Goal: Task Accomplishment & Management: Complete application form

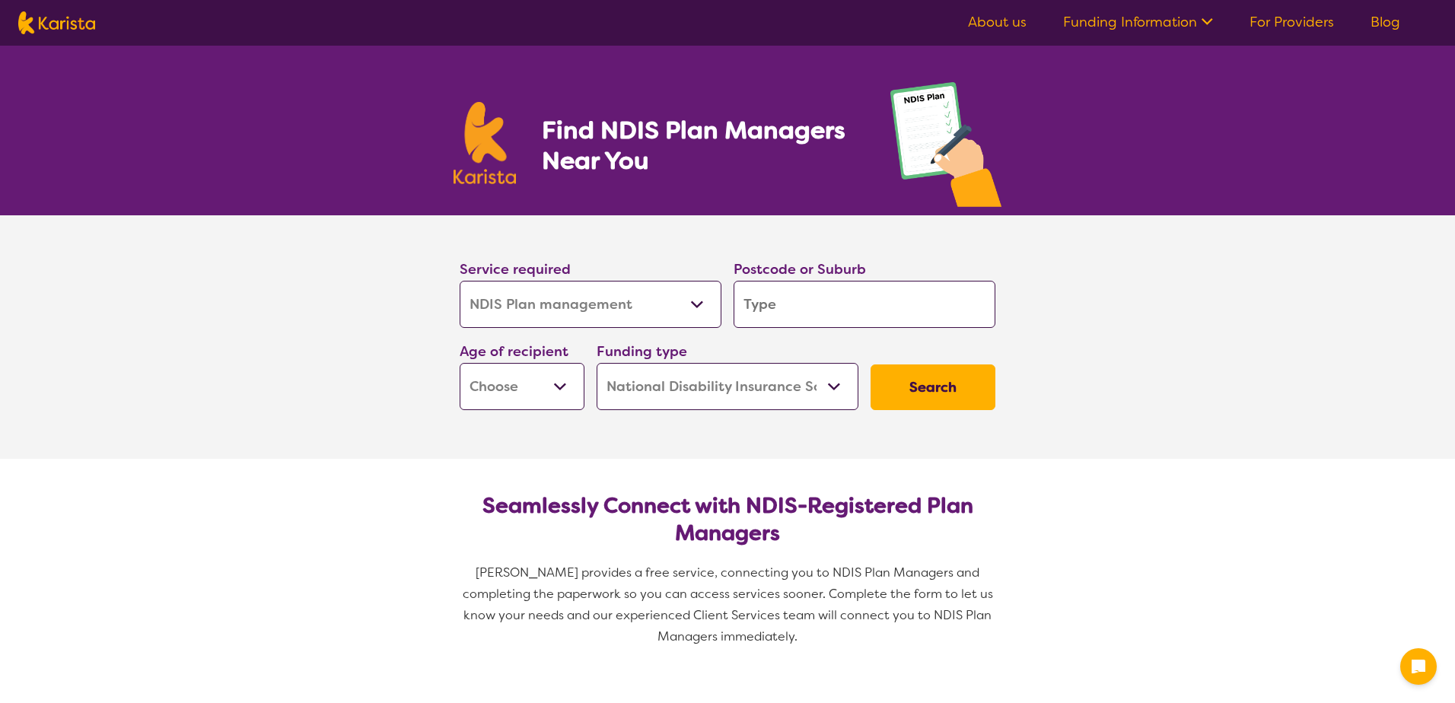
select select "NDIS Plan management"
select select "NDIS"
select select "NDIS Plan management"
select select "NDIS"
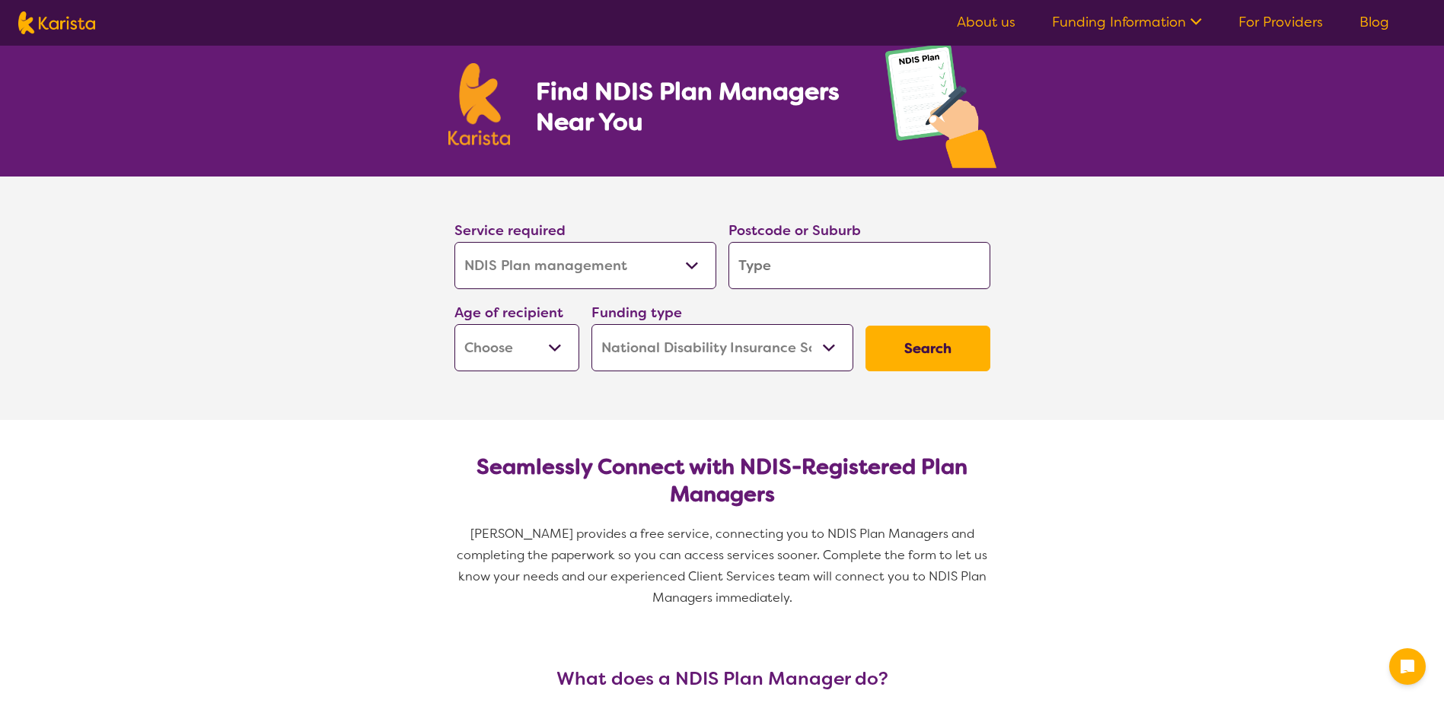
scroll to position [76, 0]
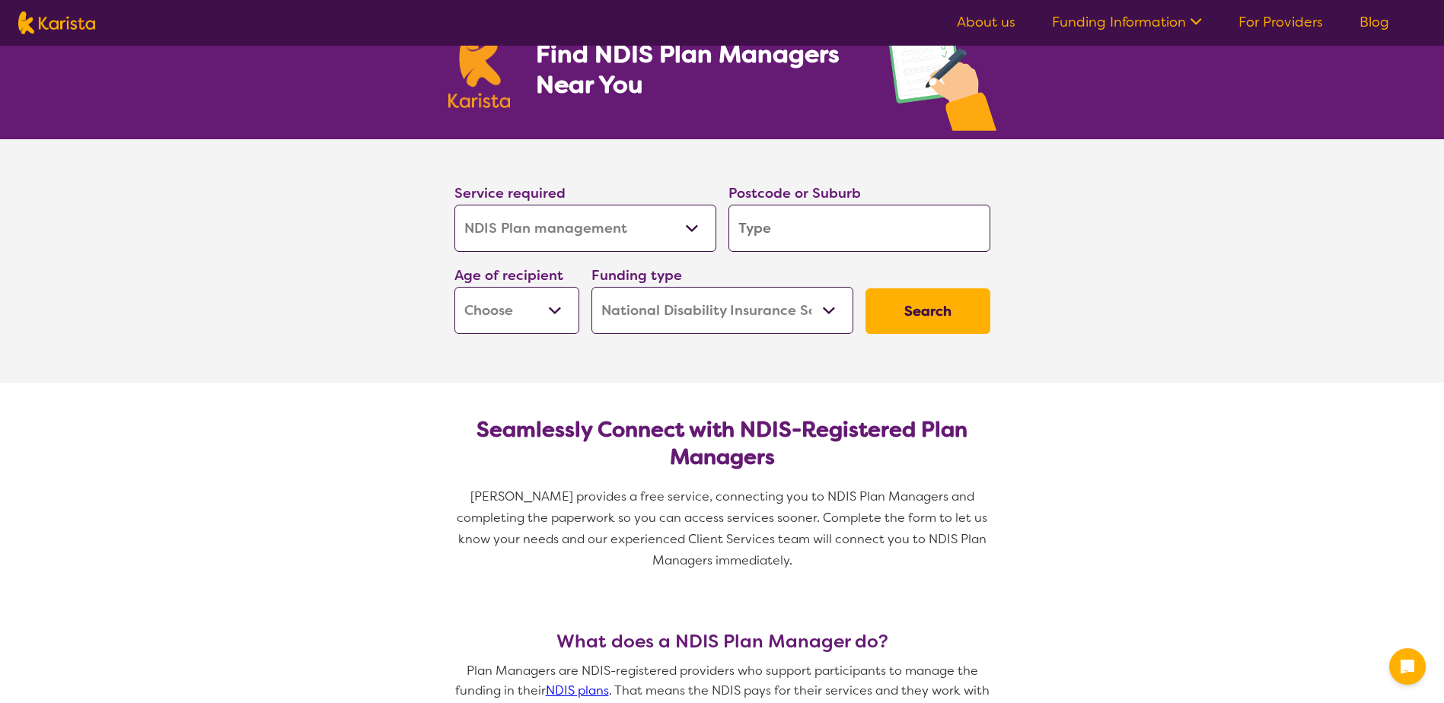
click at [794, 237] on input "search" at bounding box center [859, 228] width 262 height 47
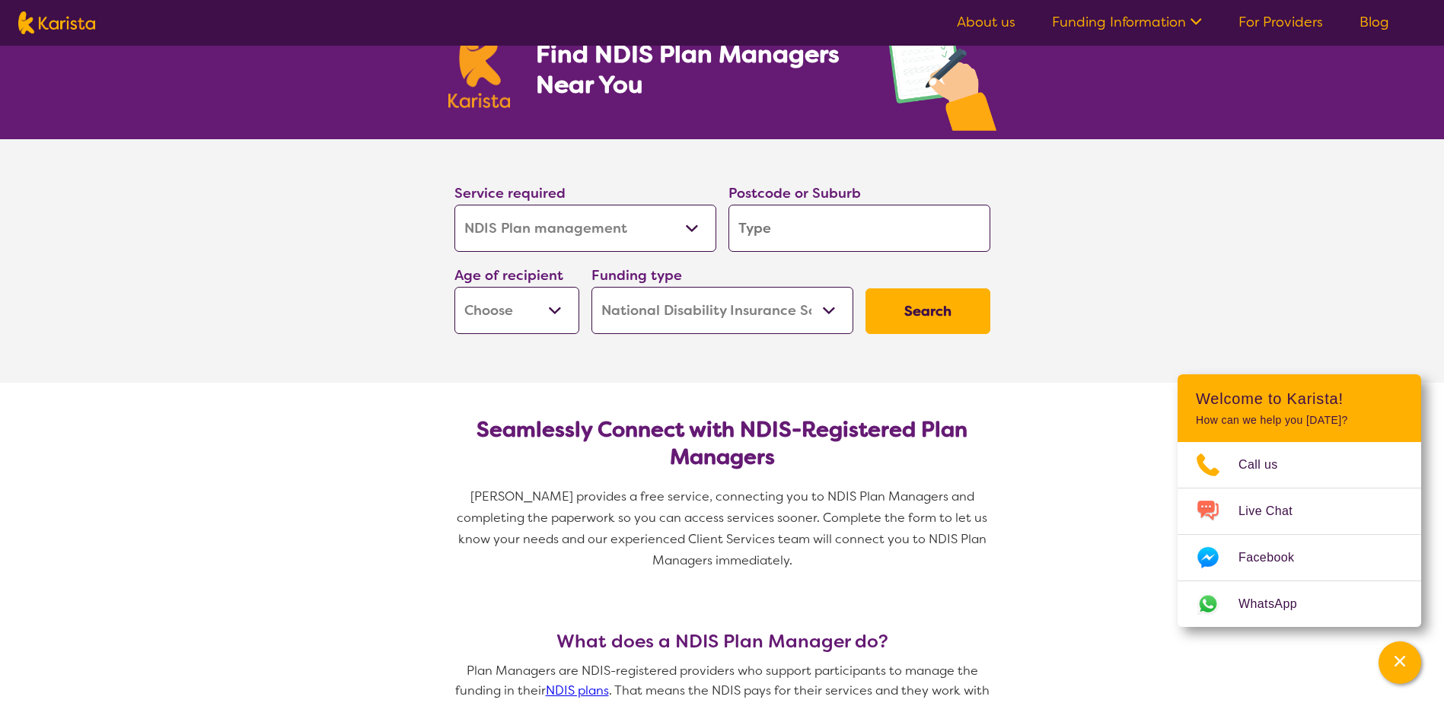
type input "6"
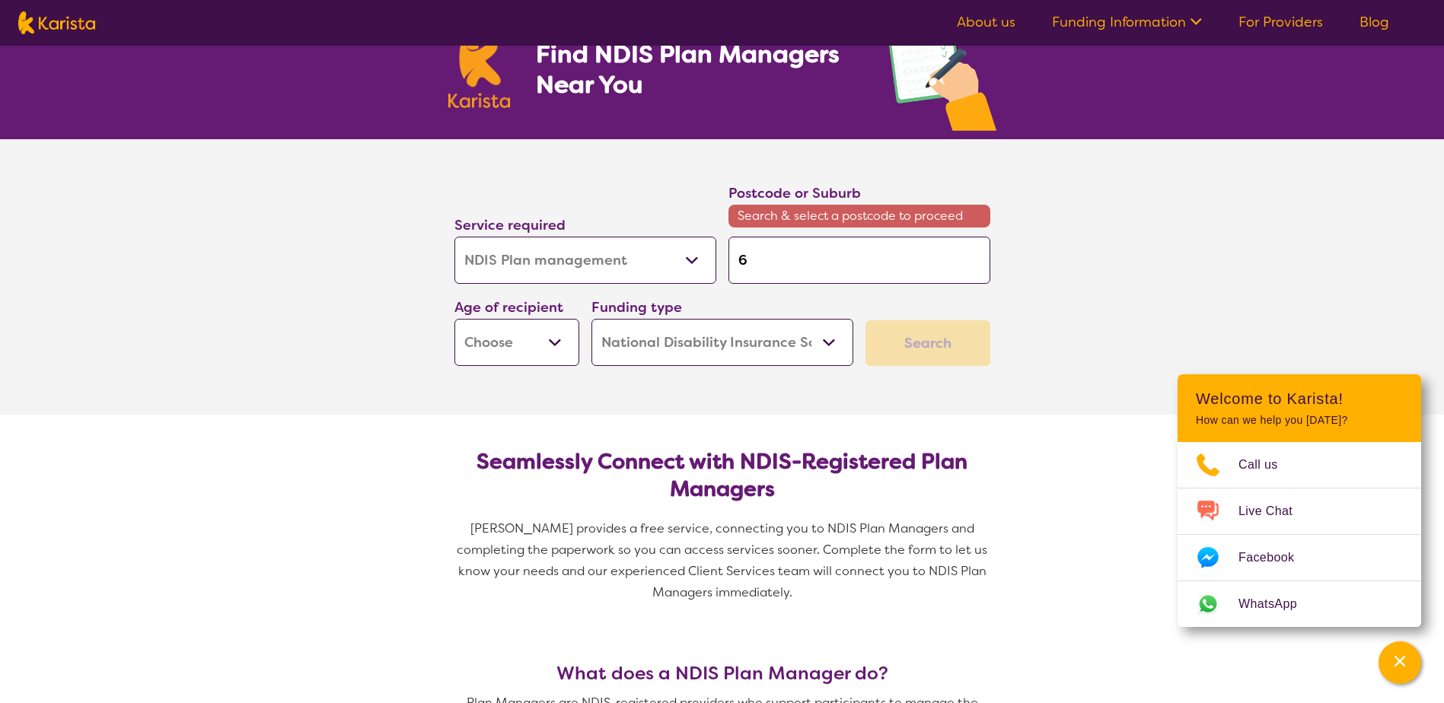
type input "60"
type input "600"
type input "6000"
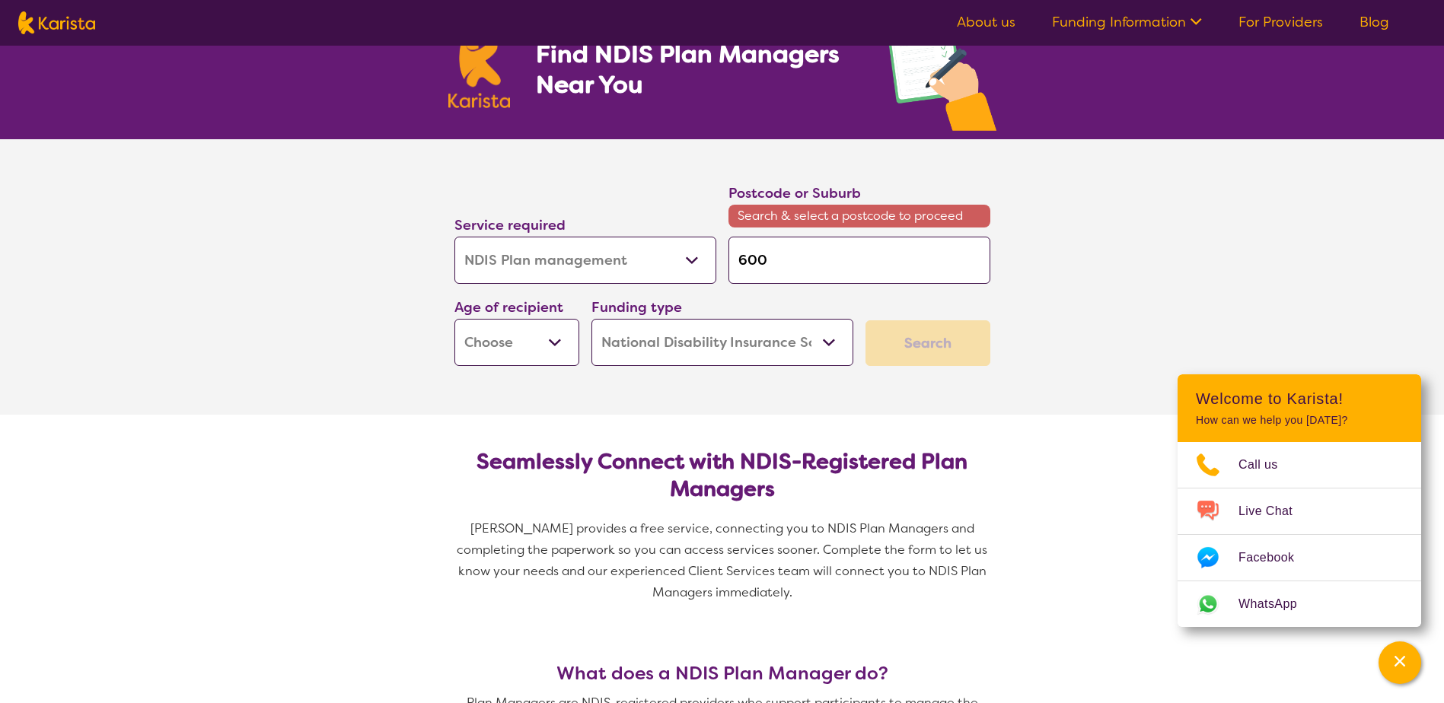
type input "6000"
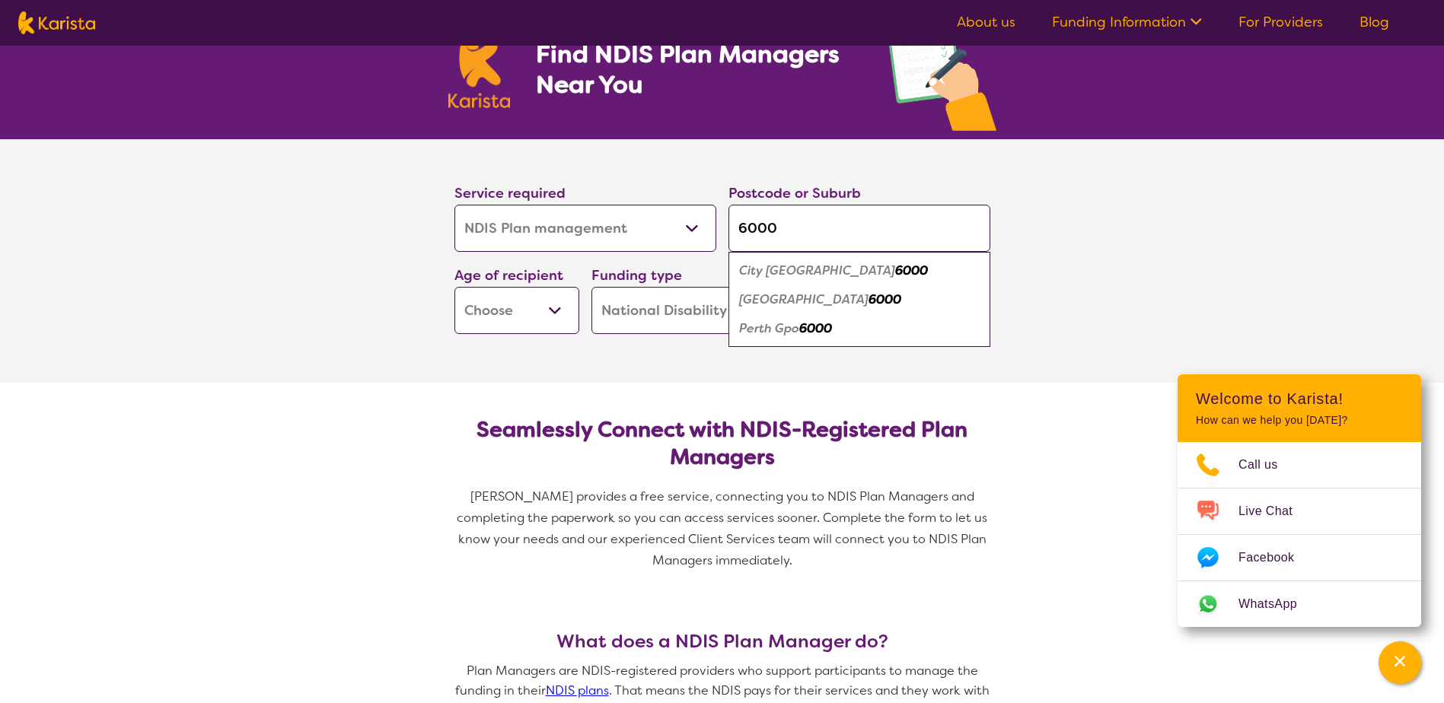
type input "6000"
click at [837, 298] on div "Perth 6000" at bounding box center [859, 299] width 247 height 29
click at [547, 303] on select "Early Childhood - 0 to 9 Child - 10 to 11 Adolescent - 12 to 17 Adult - 18 to 6…" at bounding box center [516, 310] width 125 height 47
select select "AD"
click at [454, 287] on select "Early Childhood - 0 to 9 Child - 10 to 11 Adolescent - 12 to 17 Adult - 18 to 6…" at bounding box center [516, 310] width 125 height 47
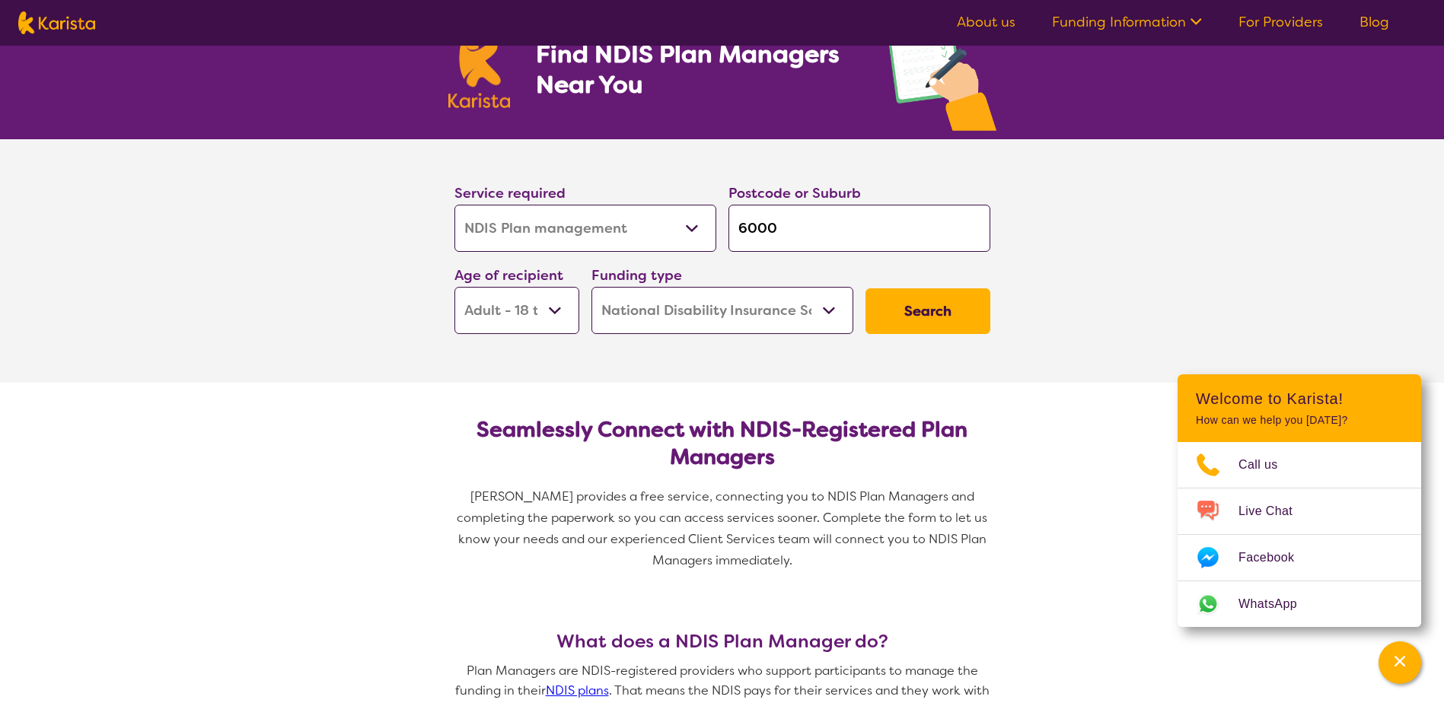
select select "AD"
click at [749, 308] on select "Home Care Package (HCP) National Disability Insurance Scheme (NDIS) I don't know" at bounding box center [722, 310] width 262 height 47
click at [929, 320] on button "Search" at bounding box center [927, 311] width 125 height 46
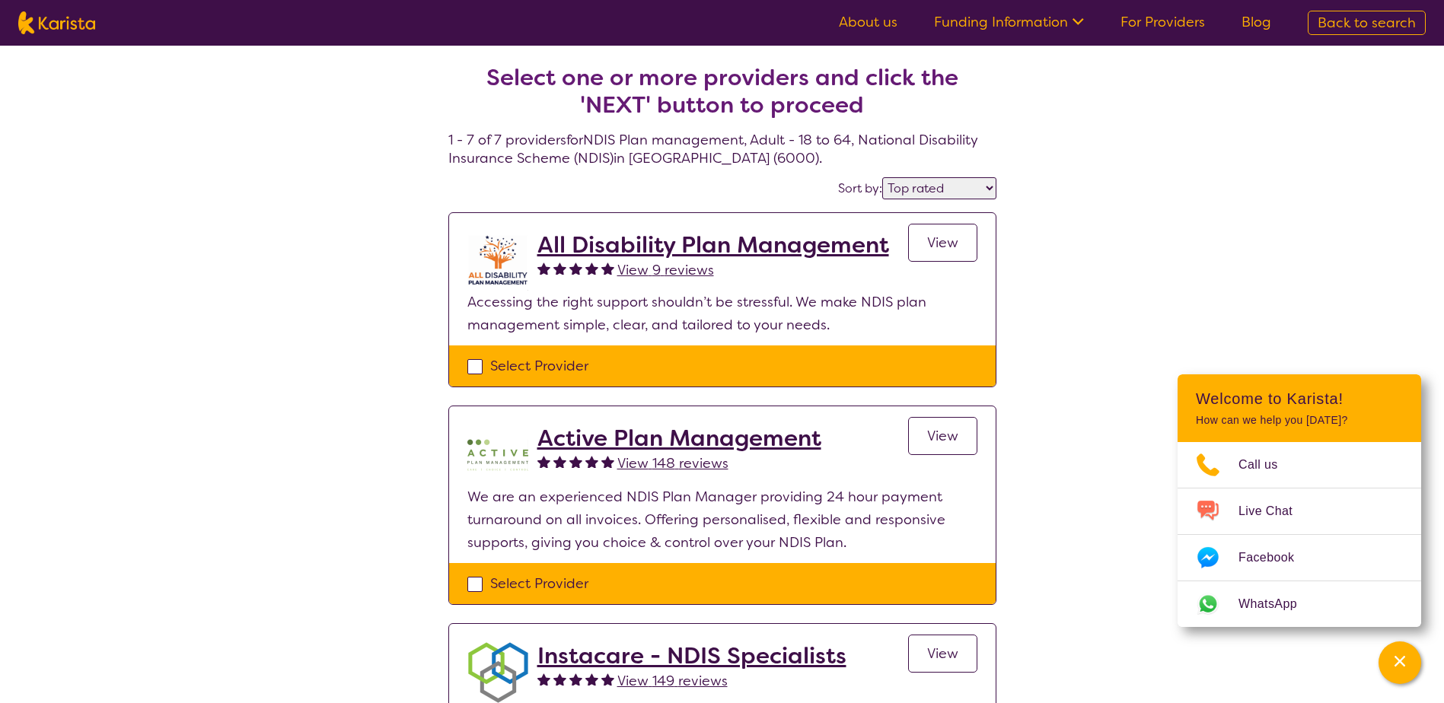
click at [902, 190] on select "Highly reviewed Top rated" at bounding box center [939, 188] width 114 height 22
click at [883, 177] on select "Highly reviewed Top rated" at bounding box center [939, 188] width 114 height 22
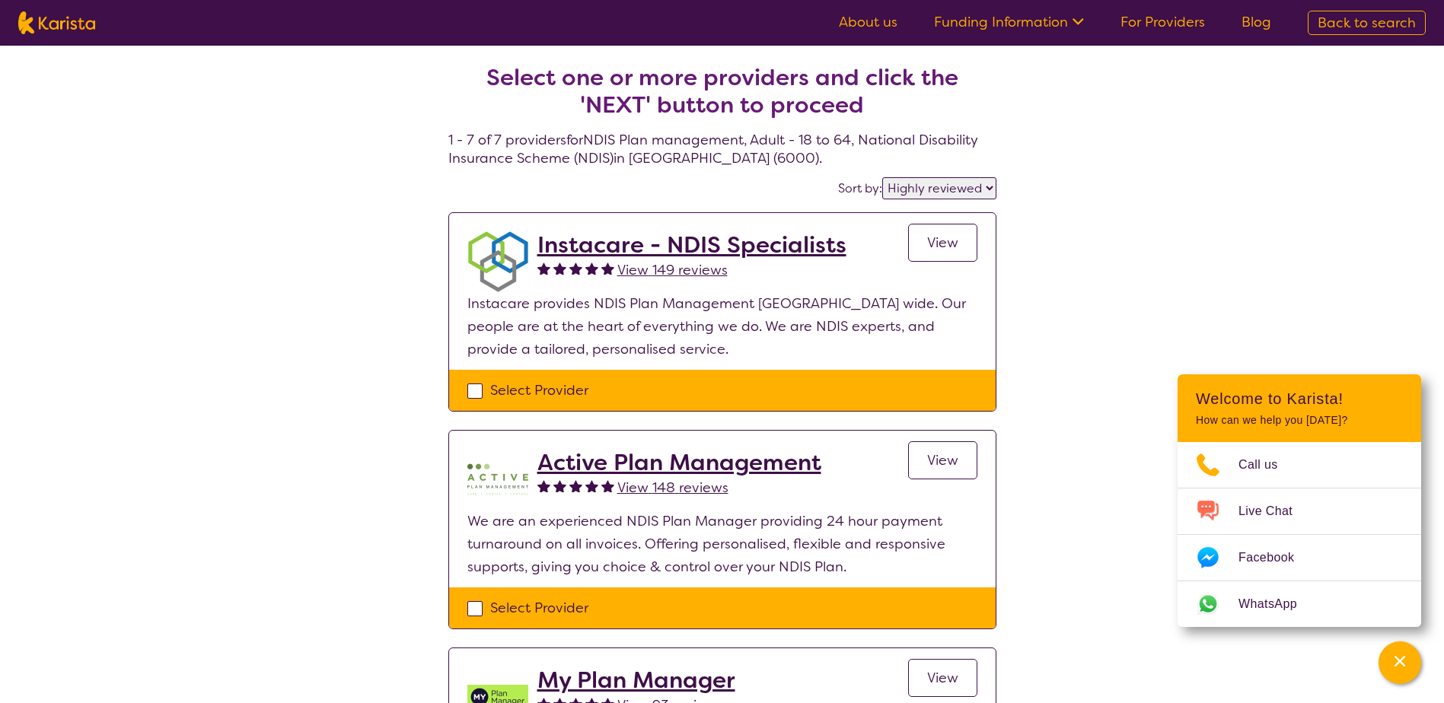
click at [927, 181] on select "Highly reviewed Top rated" at bounding box center [939, 188] width 114 height 22
select select "by_score"
click at [883, 177] on select "Highly reviewed Top rated" at bounding box center [939, 188] width 114 height 22
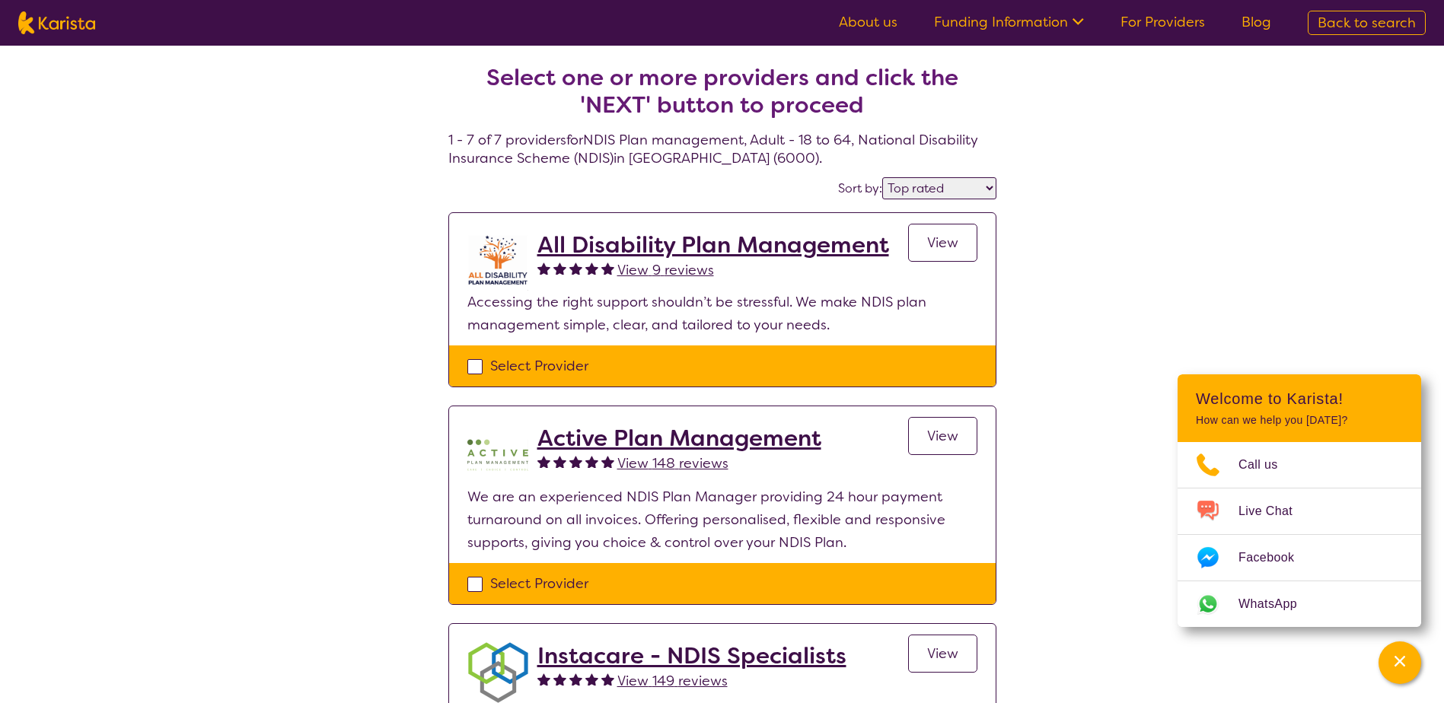
click at [1159, 27] on link "For Providers" at bounding box center [1162, 22] width 84 height 18
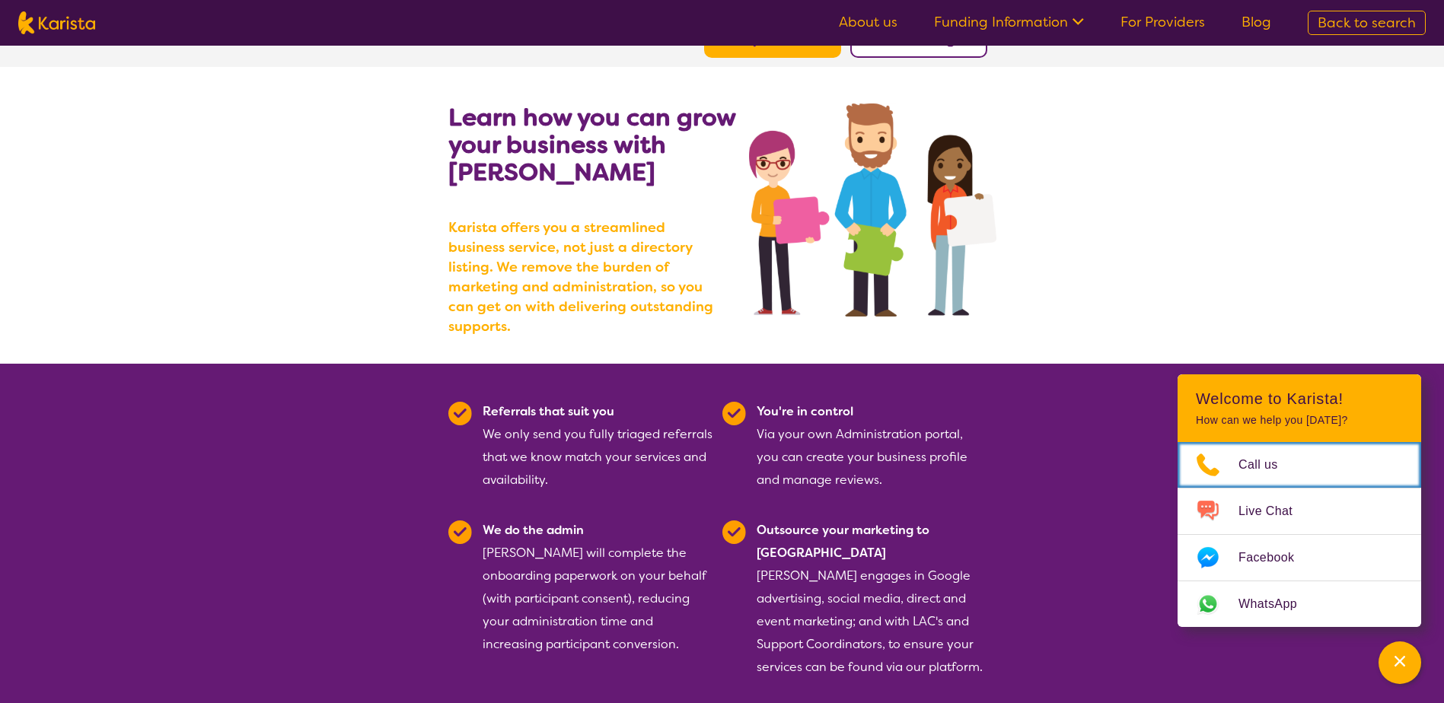
scroll to position [152, 0]
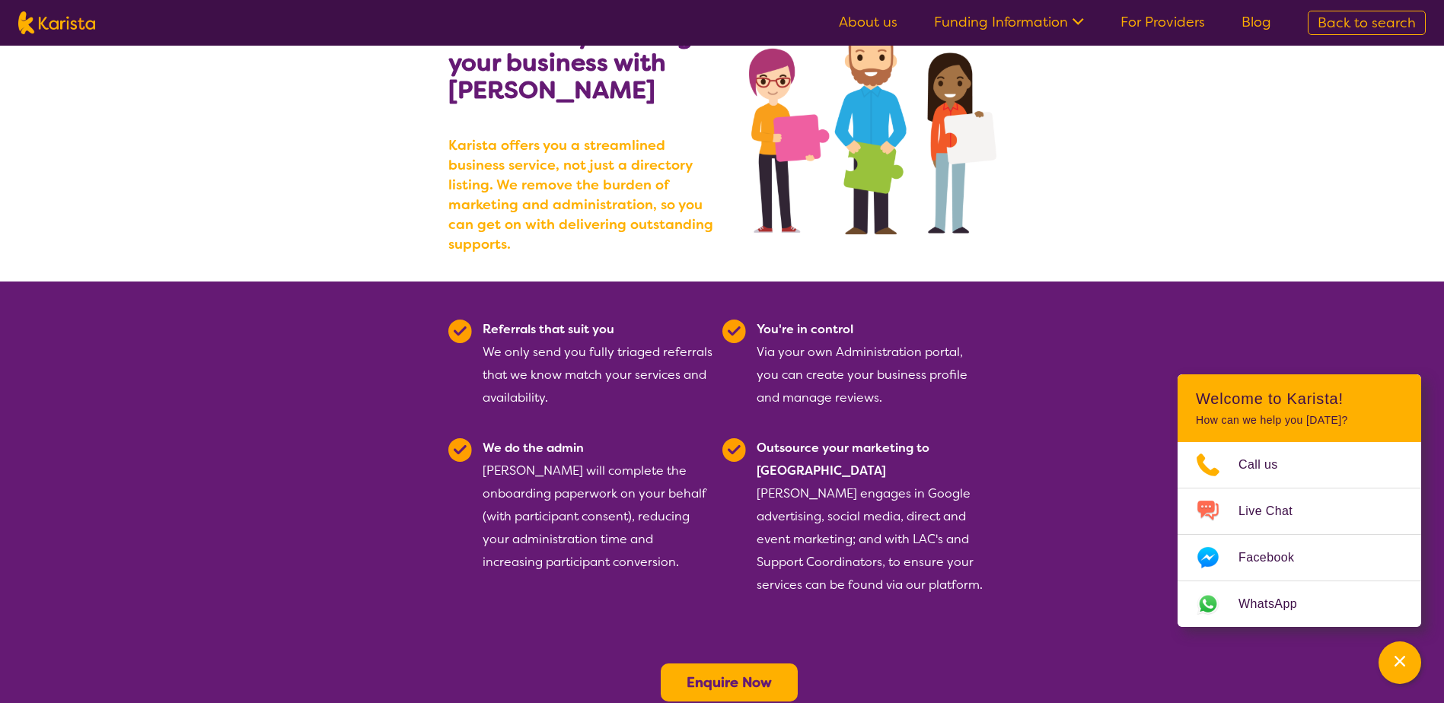
click at [728, 674] on b "Enquire Now" at bounding box center [729, 683] width 85 height 18
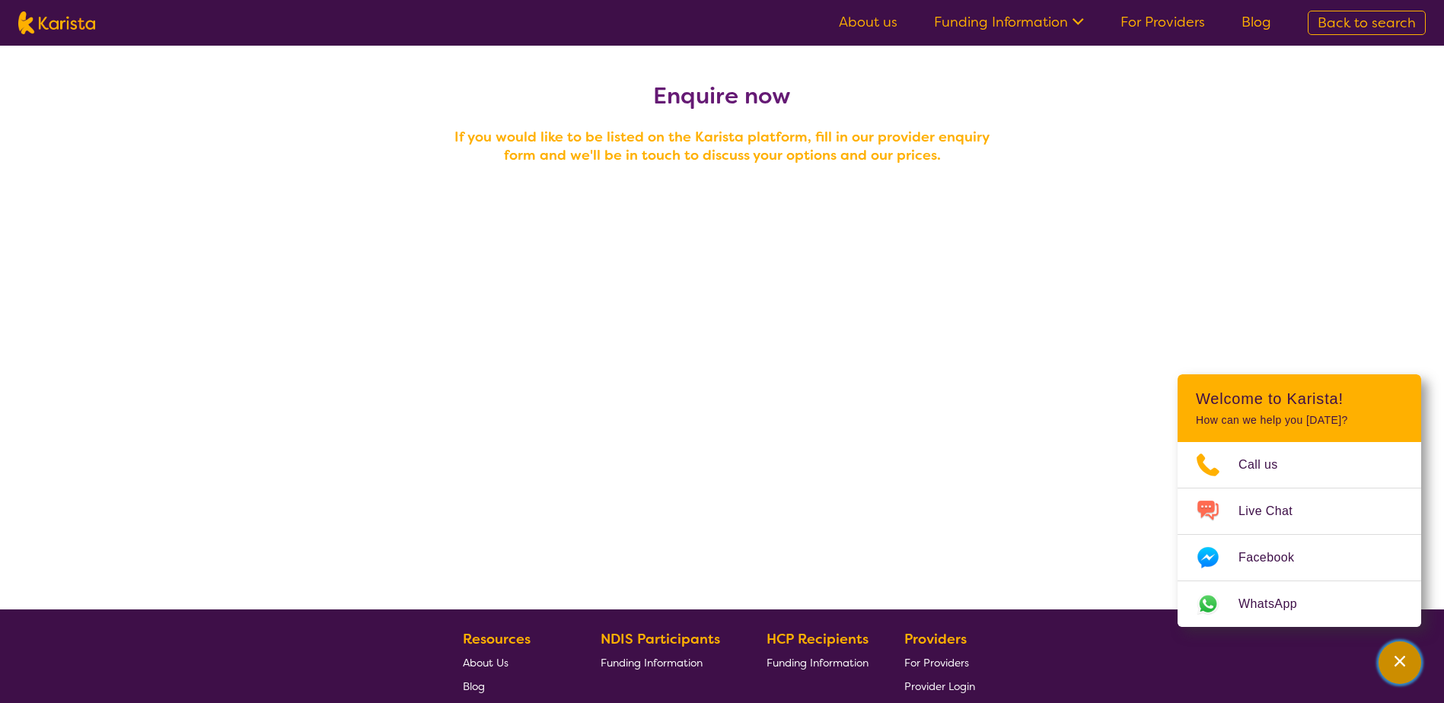
click at [1415, 658] on button "Channel Menu" at bounding box center [1399, 663] width 43 height 43
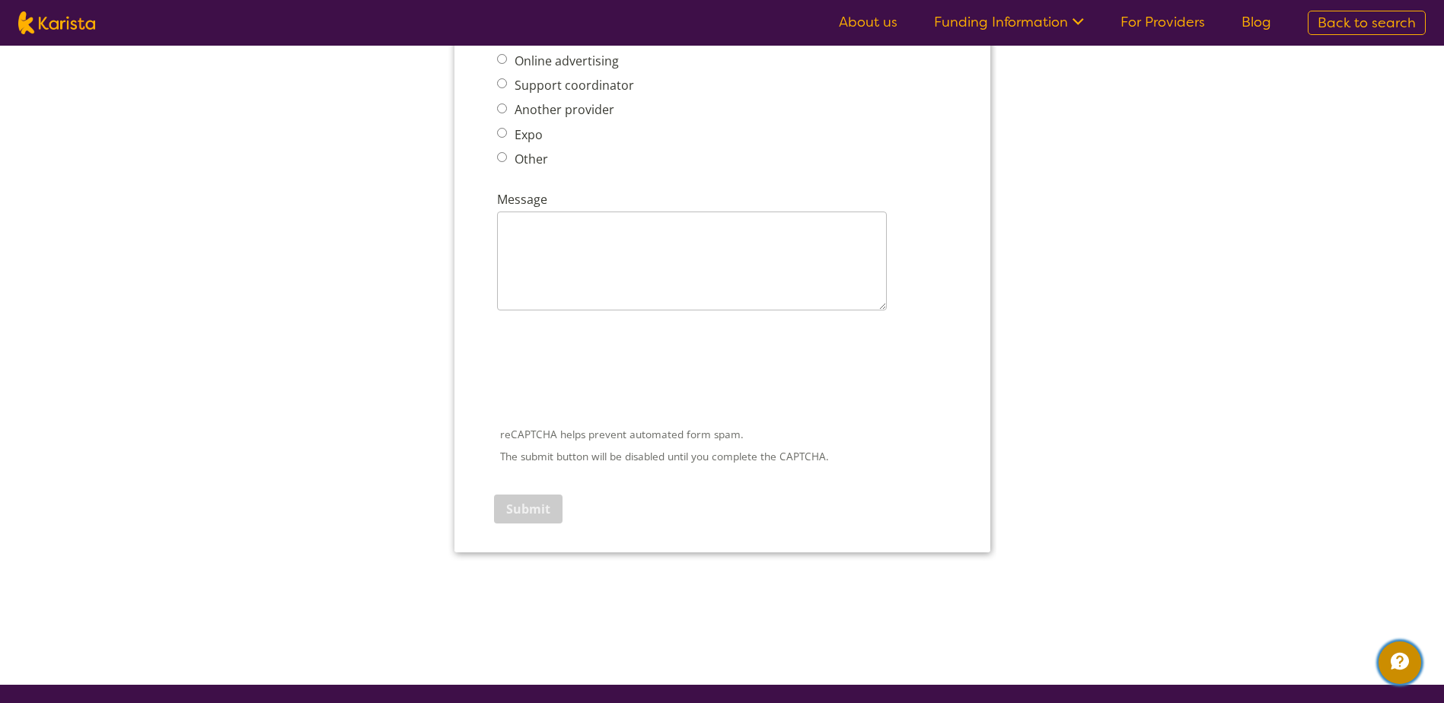
scroll to position [2131, 0]
